Goal: Task Accomplishment & Management: Use online tool/utility

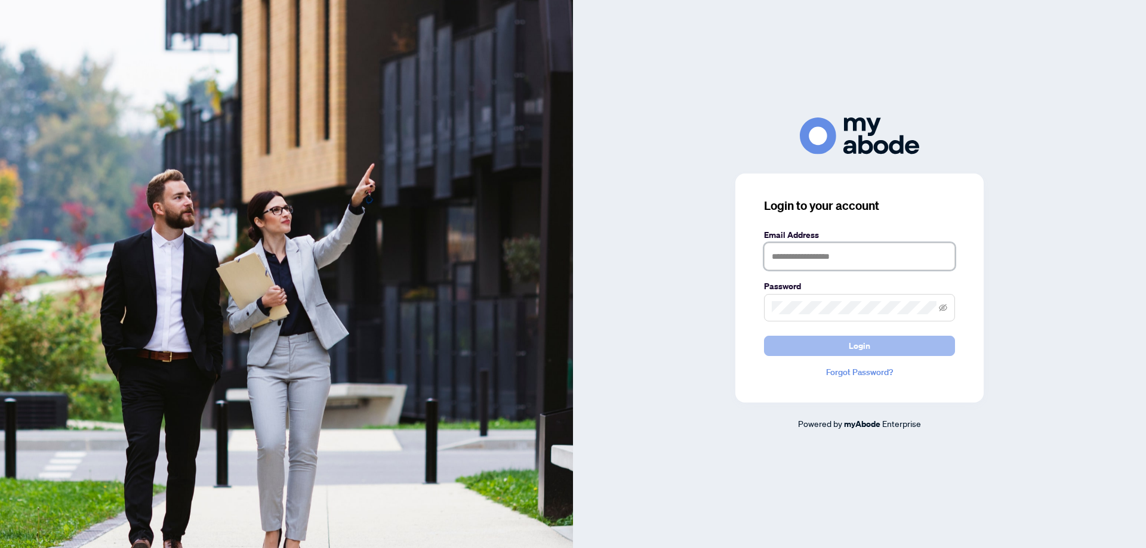
type input "**********"
click at [866, 344] on span "Login" at bounding box center [859, 346] width 21 height 19
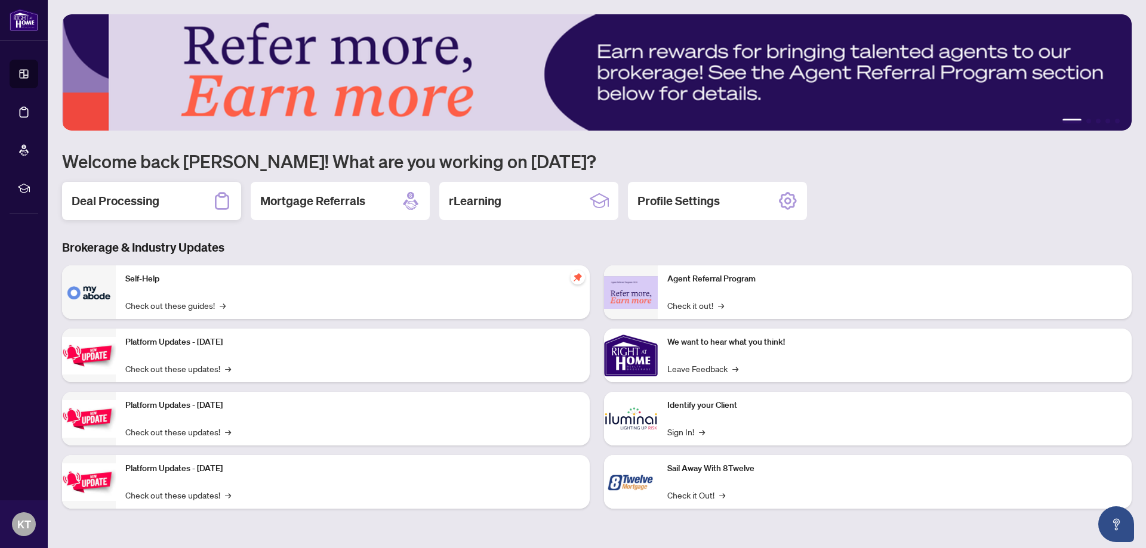
click at [156, 199] on h2 "Deal Processing" at bounding box center [116, 201] width 88 height 17
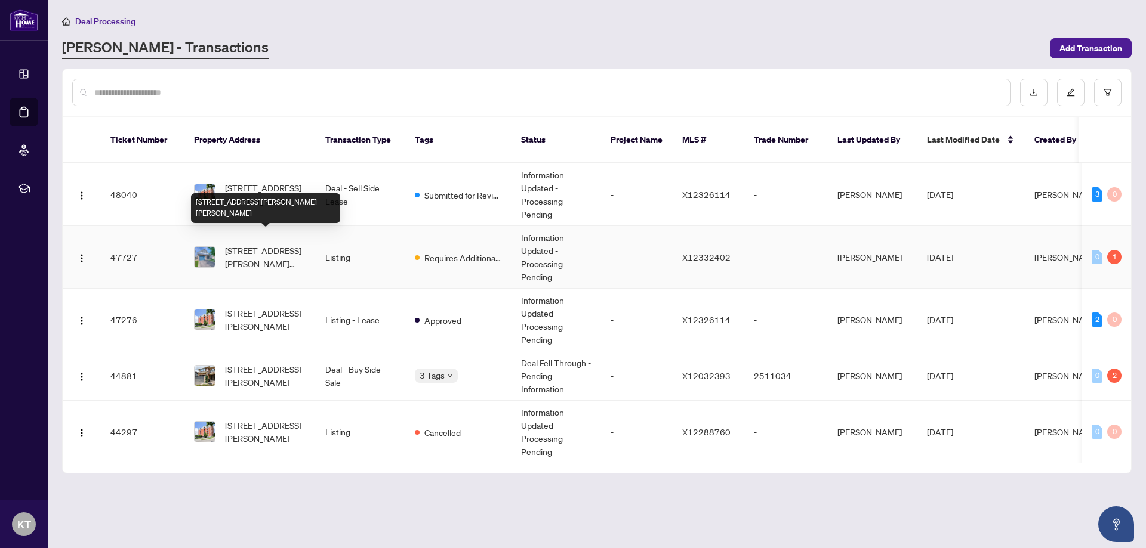
click at [271, 244] on span "[STREET_ADDRESS][PERSON_NAME][PERSON_NAME]" at bounding box center [265, 257] width 81 height 26
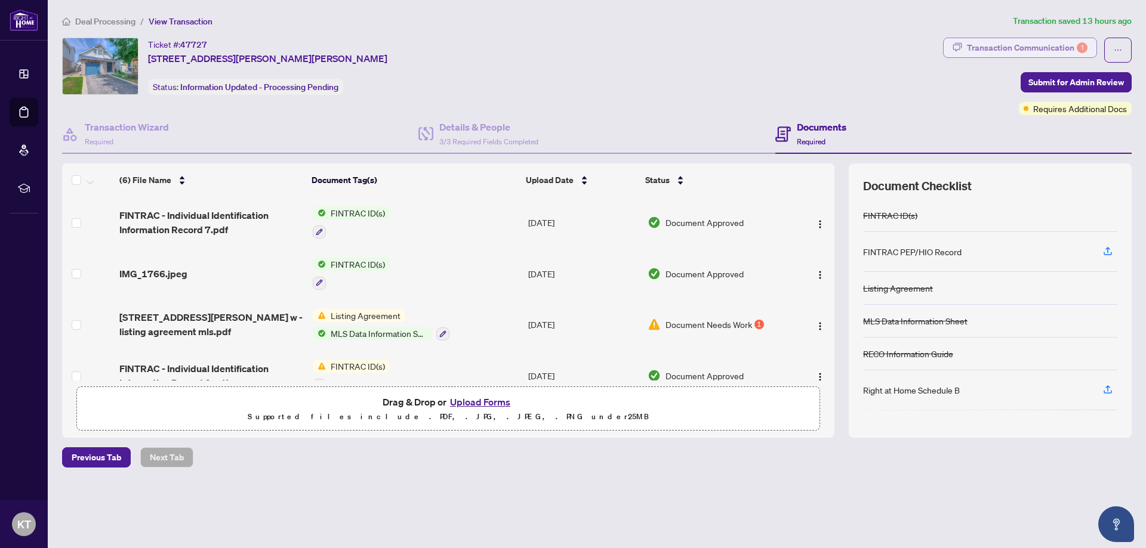
click at [982, 42] on div "Transaction Communication 1" at bounding box center [1027, 47] width 121 height 19
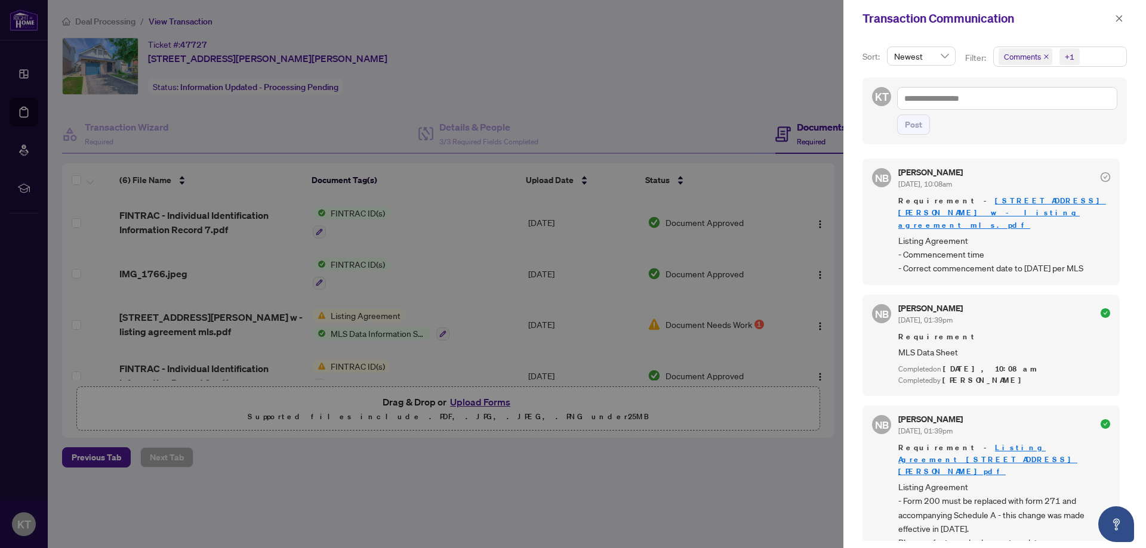
drag, startPoint x: 1123, startPoint y: 207, endPoint x: 1124, endPoint y: 245, distance: 37.6
click at [1124, 245] on div "Sort: Newest Filter: Comments +1 KT Post NB [PERSON_NAME] [DATE], 10:08am Requi…" at bounding box center [994, 292] width 303 height 511
click at [1139, 234] on div "Sort: Newest Filter: Comments +1 KT Post NB [PERSON_NAME] [DATE], 10:08am Requi…" at bounding box center [994, 292] width 303 height 511
click at [1020, 199] on link "[STREET_ADDRESS][PERSON_NAME] w - listing agreement mls.pdf" at bounding box center [1002, 213] width 208 height 34
